Goal: Information Seeking & Learning: Learn about a topic

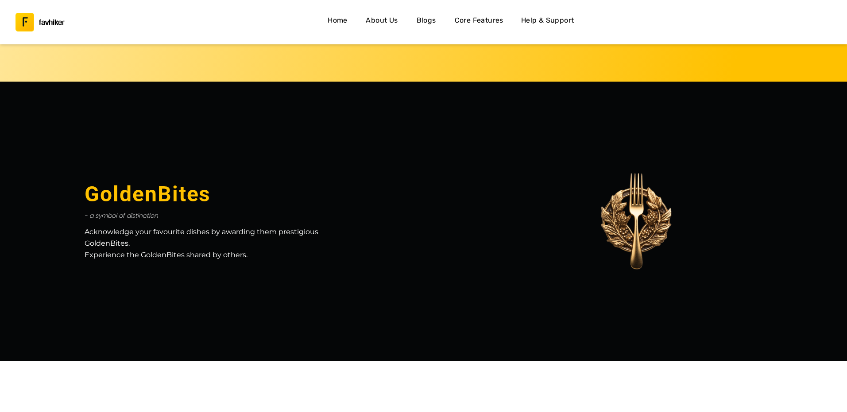
scroll to position [399, 0]
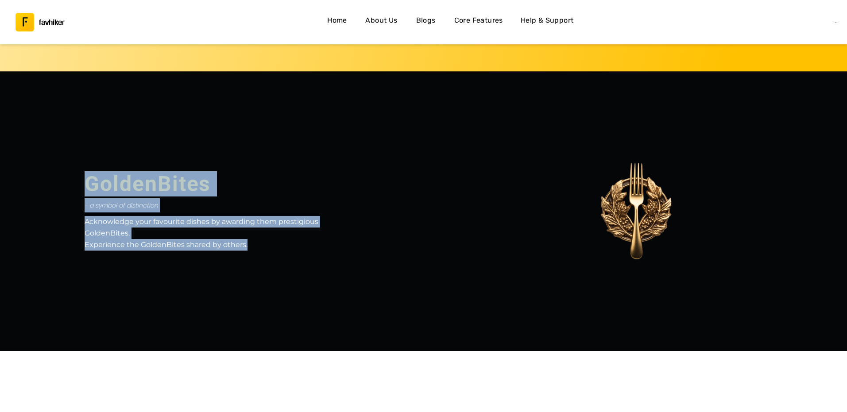
drag, startPoint x: 245, startPoint y: 244, endPoint x: 89, endPoint y: 172, distance: 171.1
click at [89, 172] on div "GoldenBites - a symbol of distinction Acknowledge your favourite dishes by awar…" at bounding box center [212, 211] width 424 height 144
click at [153, 190] on span "GoldenBites" at bounding box center [148, 183] width 126 height 21
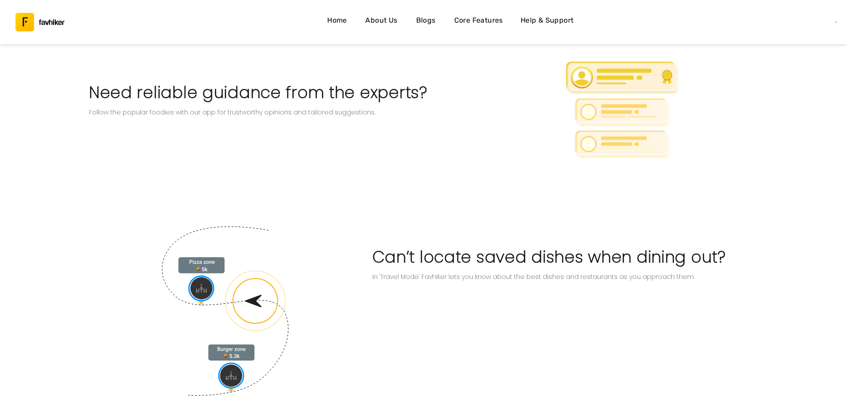
scroll to position [1075, 0]
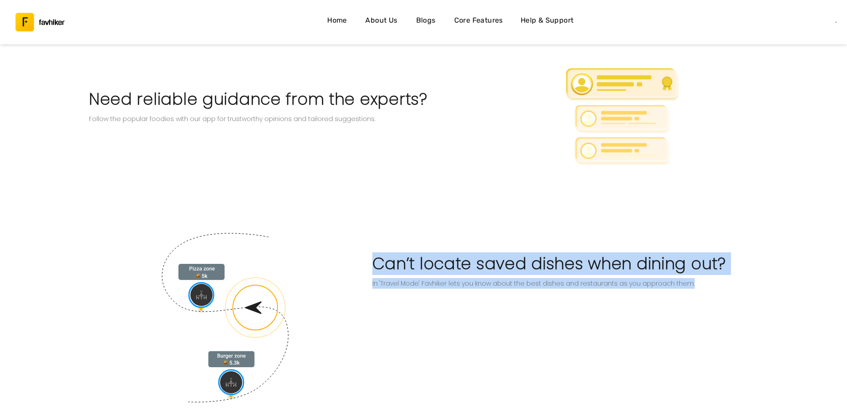
drag, startPoint x: 679, startPoint y: 285, endPoint x: 370, endPoint y: 239, distance: 311.8
click at [370, 239] on div "Can’t locate saved dishes when dining out? In 'Travel Mode' Favhiker lets you k…" at bounding box center [565, 318] width 397 height 170
click at [410, 259] on h1 "Can’t locate saved dishes when dining out?" at bounding box center [566, 263] width 386 height 21
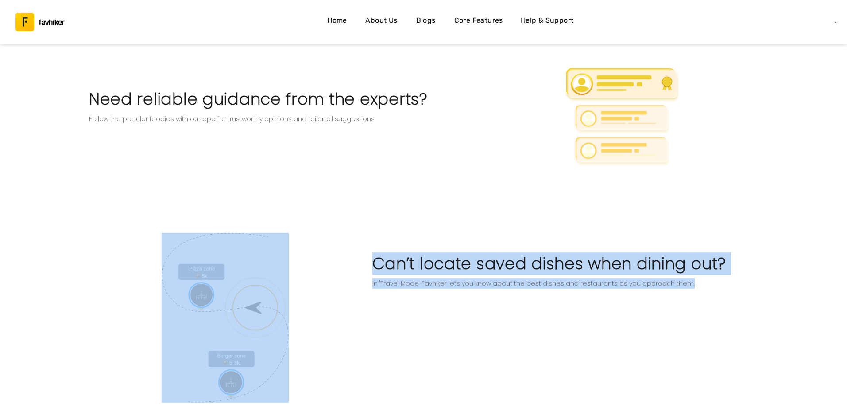
drag, startPoint x: 677, startPoint y: 282, endPoint x: 338, endPoint y: 239, distance: 342.5
click at [338, 239] on div "Can’t locate saved dishes when dining out? In 'Travel Mode' Favhiker lets you k…" at bounding box center [423, 351] width 847 height 237
click at [515, 272] on h1 "Can’t locate saved dishes when dining out?" at bounding box center [566, 263] width 386 height 21
